Goal: Task Accomplishment & Management: Manage account settings

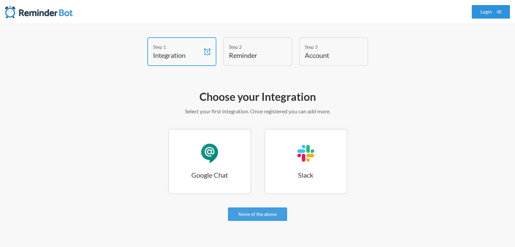
click at [494, 11] on link "Login" at bounding box center [491, 12] width 39 height 14
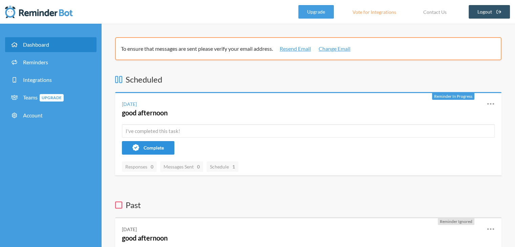
click at [145, 151] on button "Complete" at bounding box center [148, 148] width 53 height 14
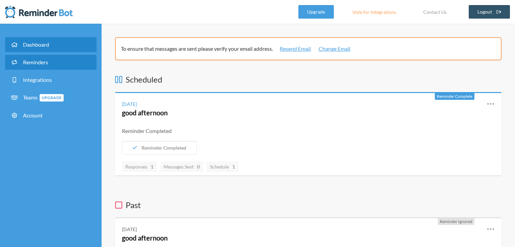
click at [28, 61] on span "Reminders" at bounding box center [35, 62] width 25 height 6
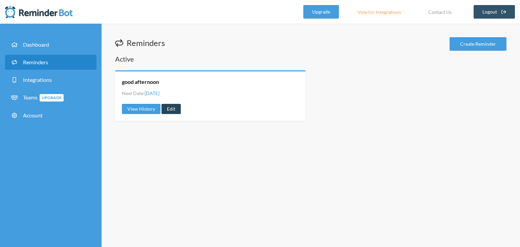
click at [172, 110] on link "Edit" at bounding box center [171, 109] width 19 height 10
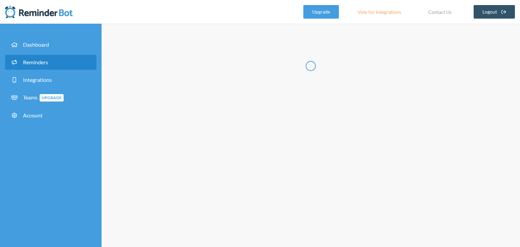
type input "good afternoon"
checkbox input "true"
checkbox input "false"
select select "12:45:00"
select select "13:00:00"
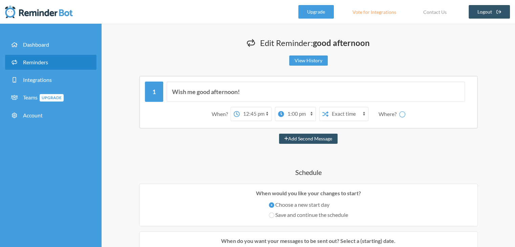
select select "spaces/AAQAfSt0rH8"
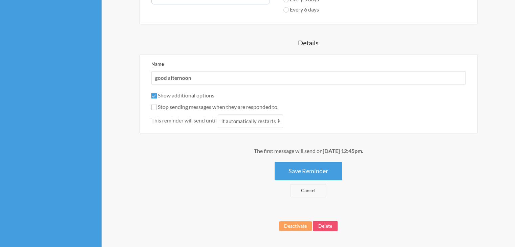
scroll to position [359, 0]
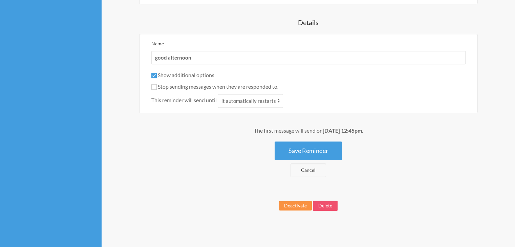
click at [297, 204] on button "Deactivate" at bounding box center [295, 205] width 33 height 9
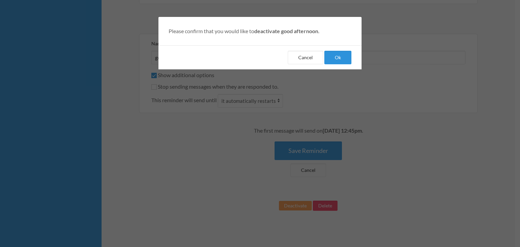
click at [334, 59] on button "Ok" at bounding box center [338, 58] width 27 height 14
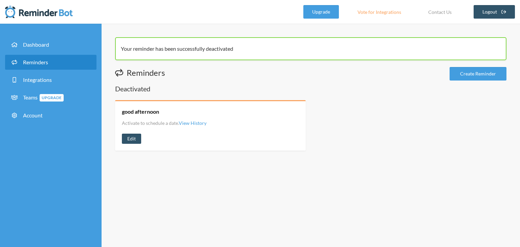
click at [39, 64] on span "Reminders" at bounding box center [35, 62] width 25 height 6
click at [498, 10] on link "Logout" at bounding box center [495, 12] width 42 height 14
